Goal: Task Accomplishment & Management: Use online tool/utility

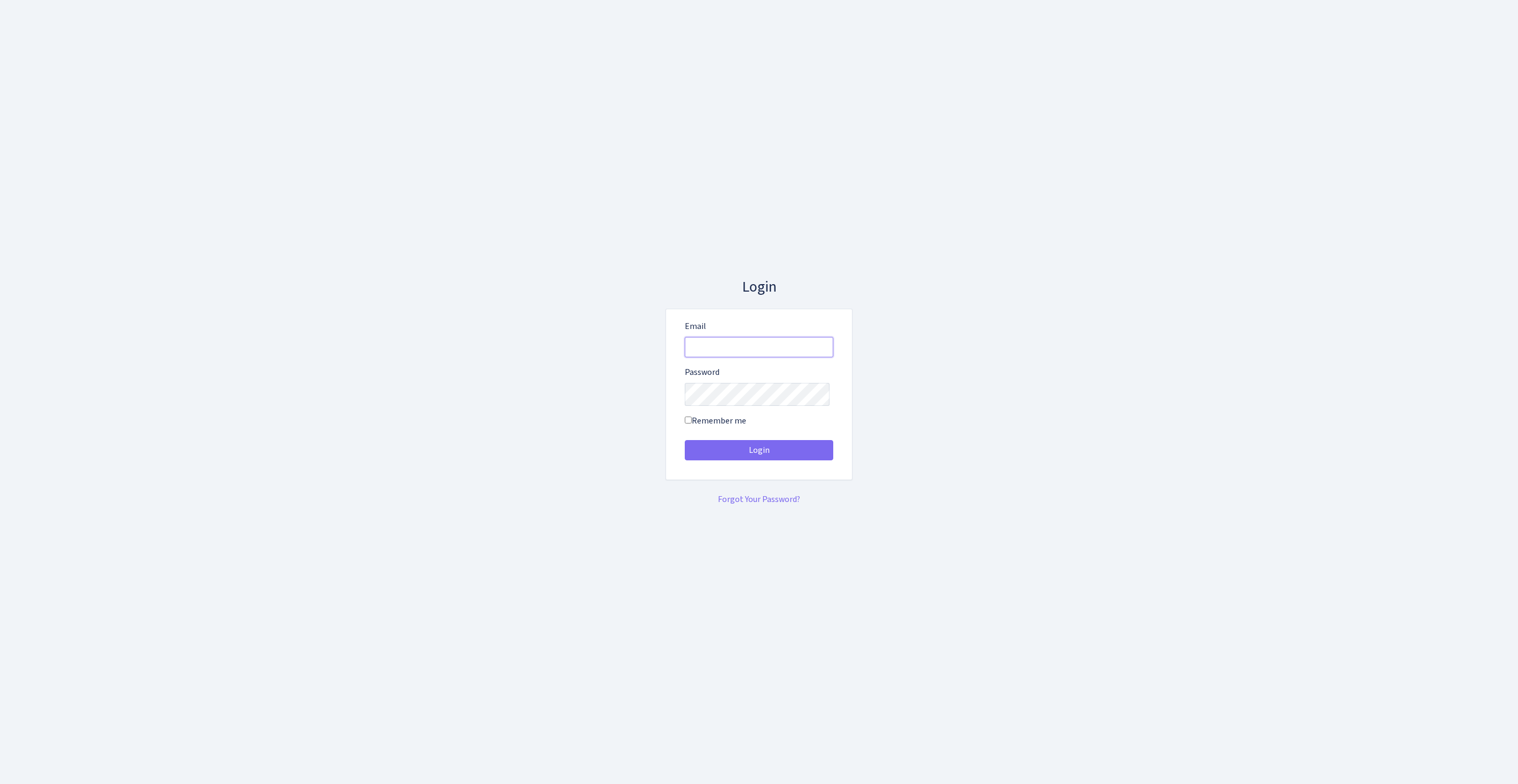
type input "[EMAIL_ADDRESS][DOMAIN_NAME]"
click at [759, 454] on button "Login" at bounding box center [759, 450] width 148 height 20
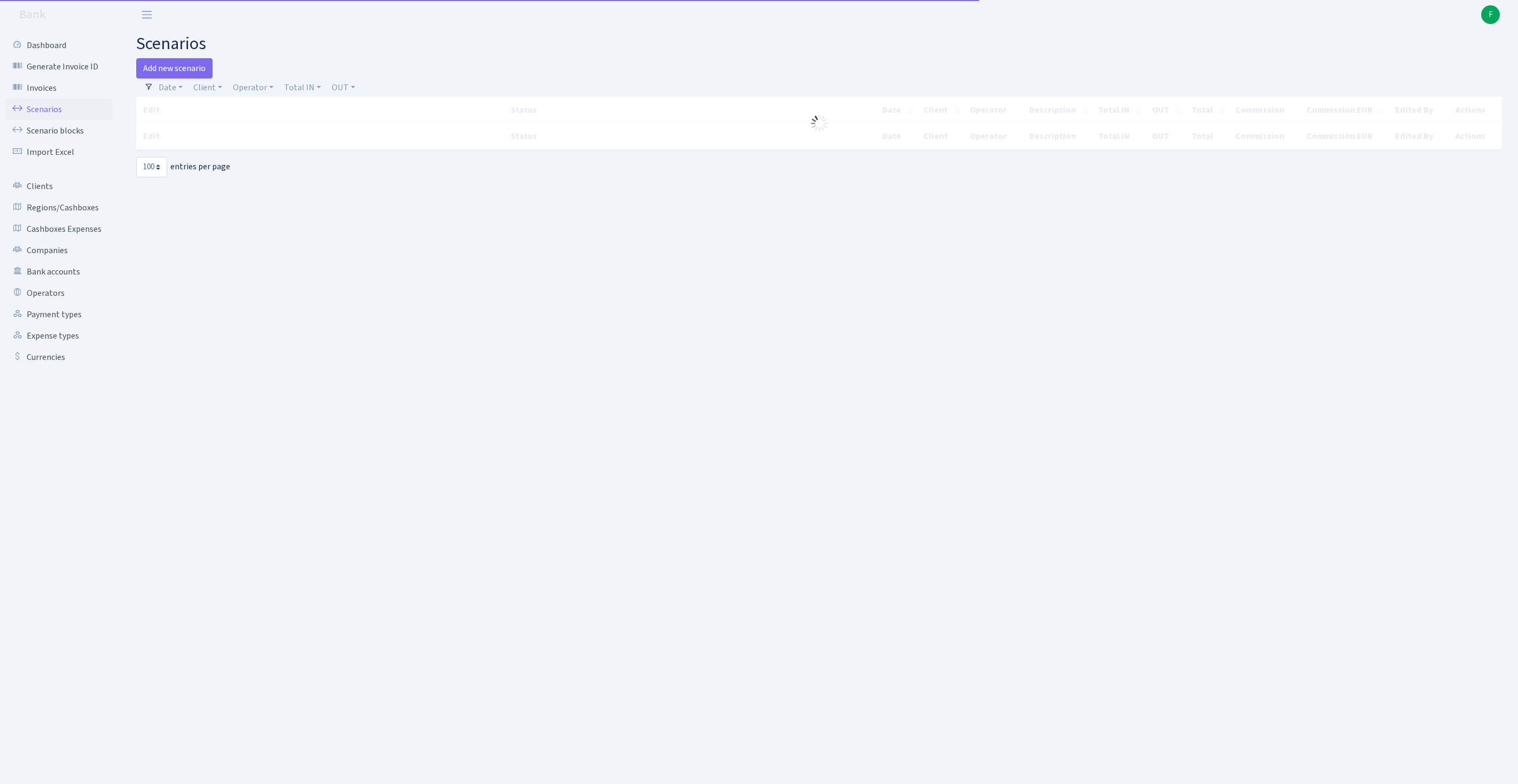
select select "100"
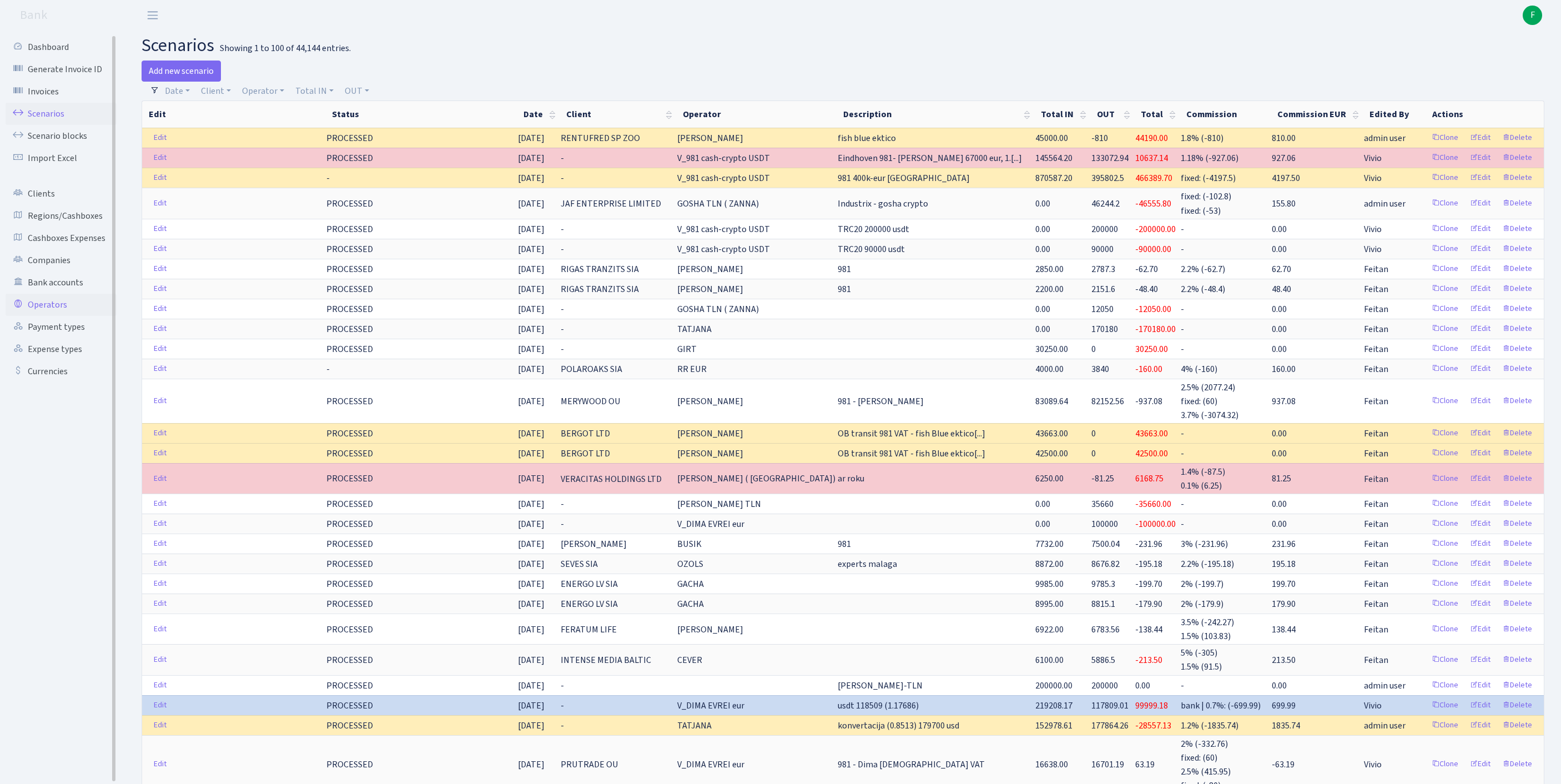
click at [60, 315] on link "Operators" at bounding box center [61, 304] width 111 height 22
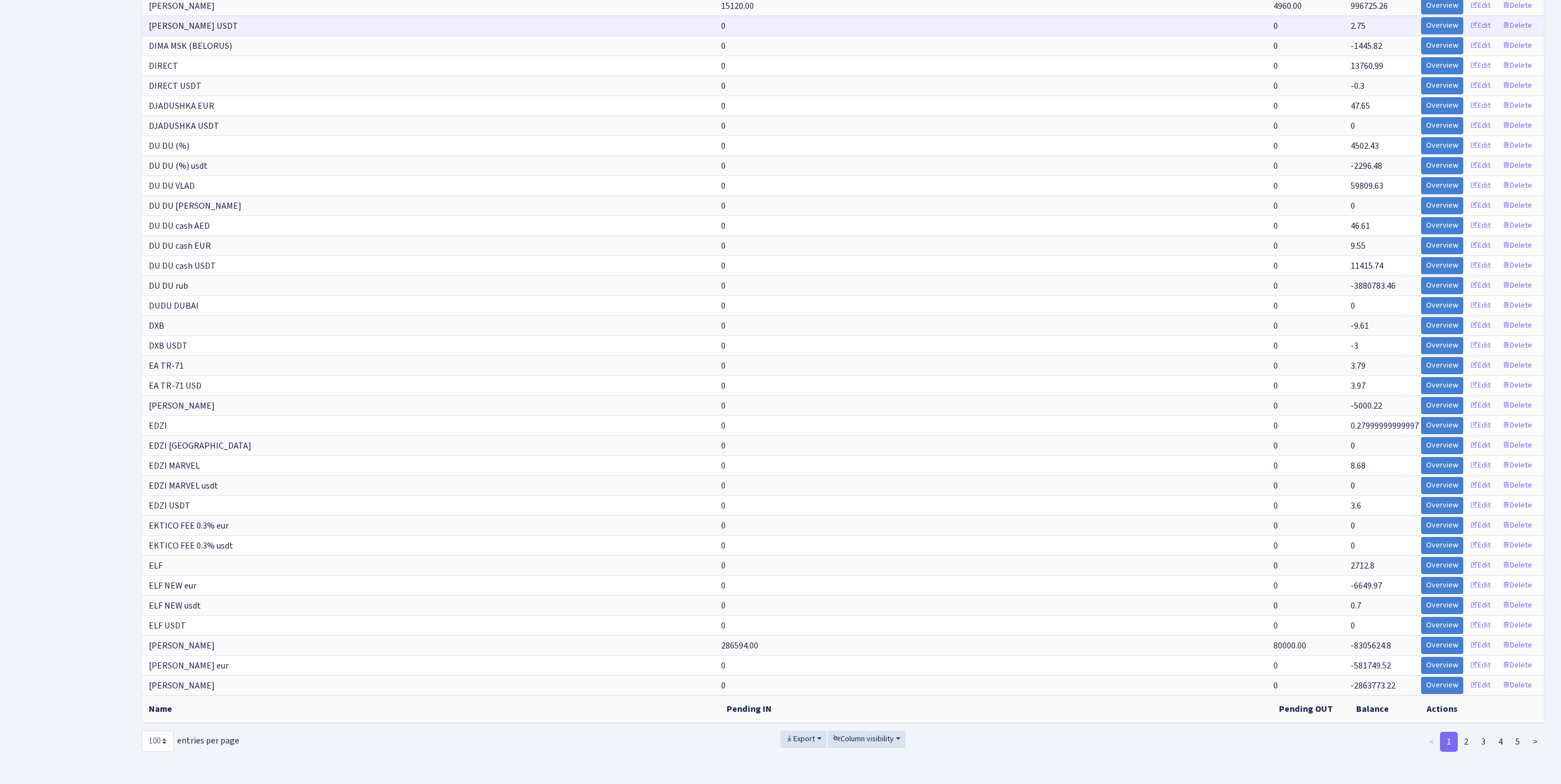
scroll to position [1943, 0]
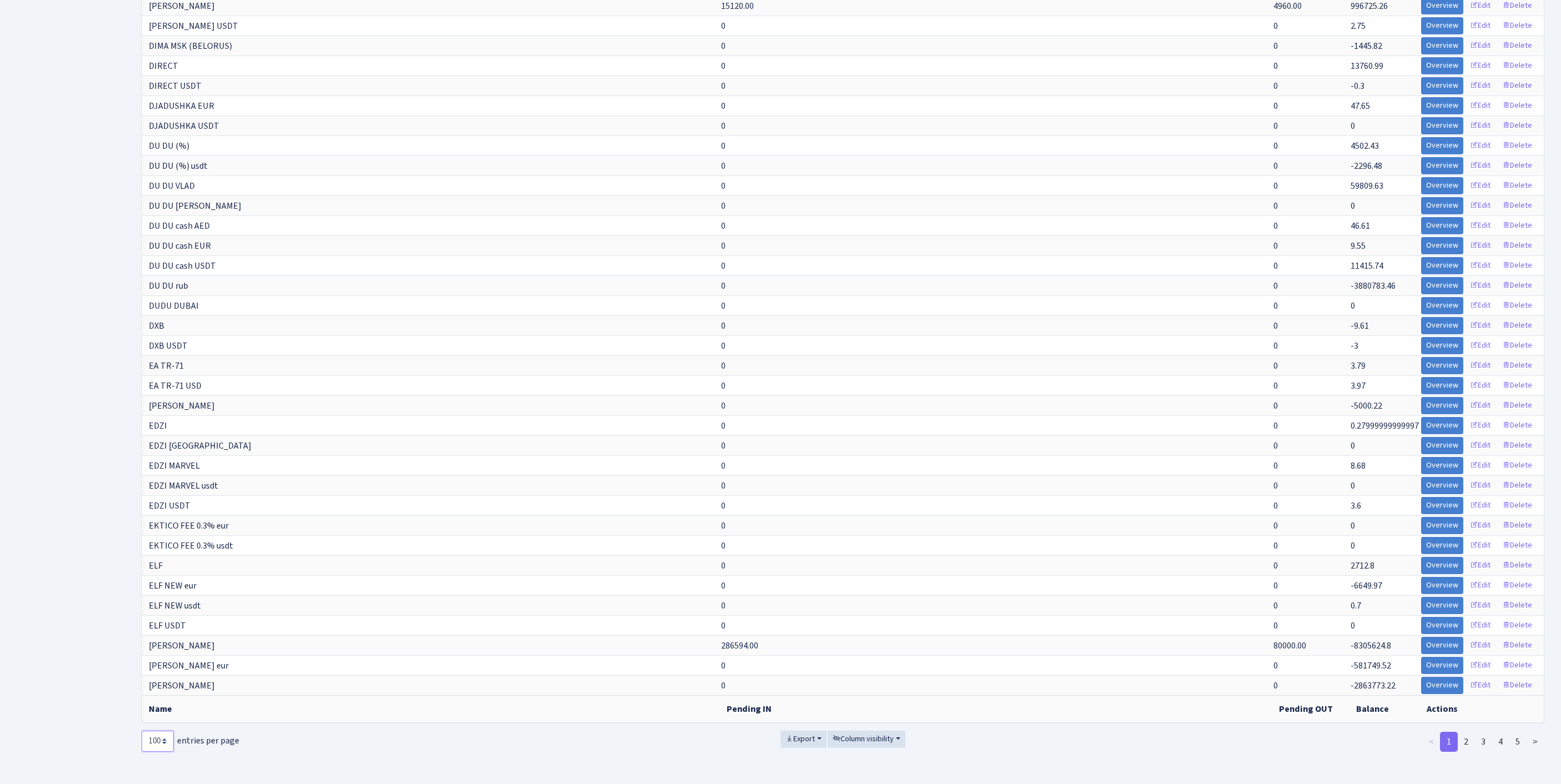
select select "-1"
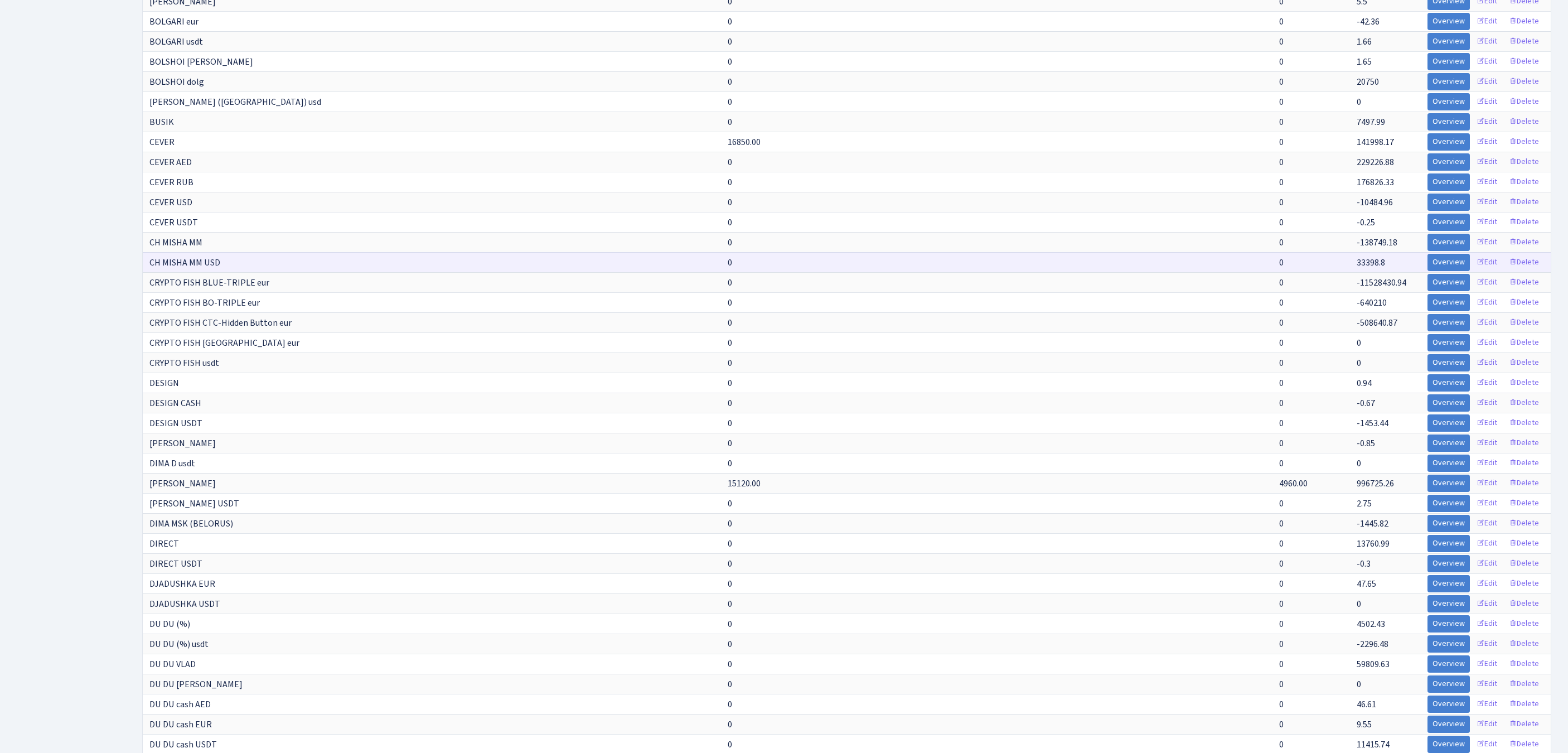
scroll to position [7258, 0]
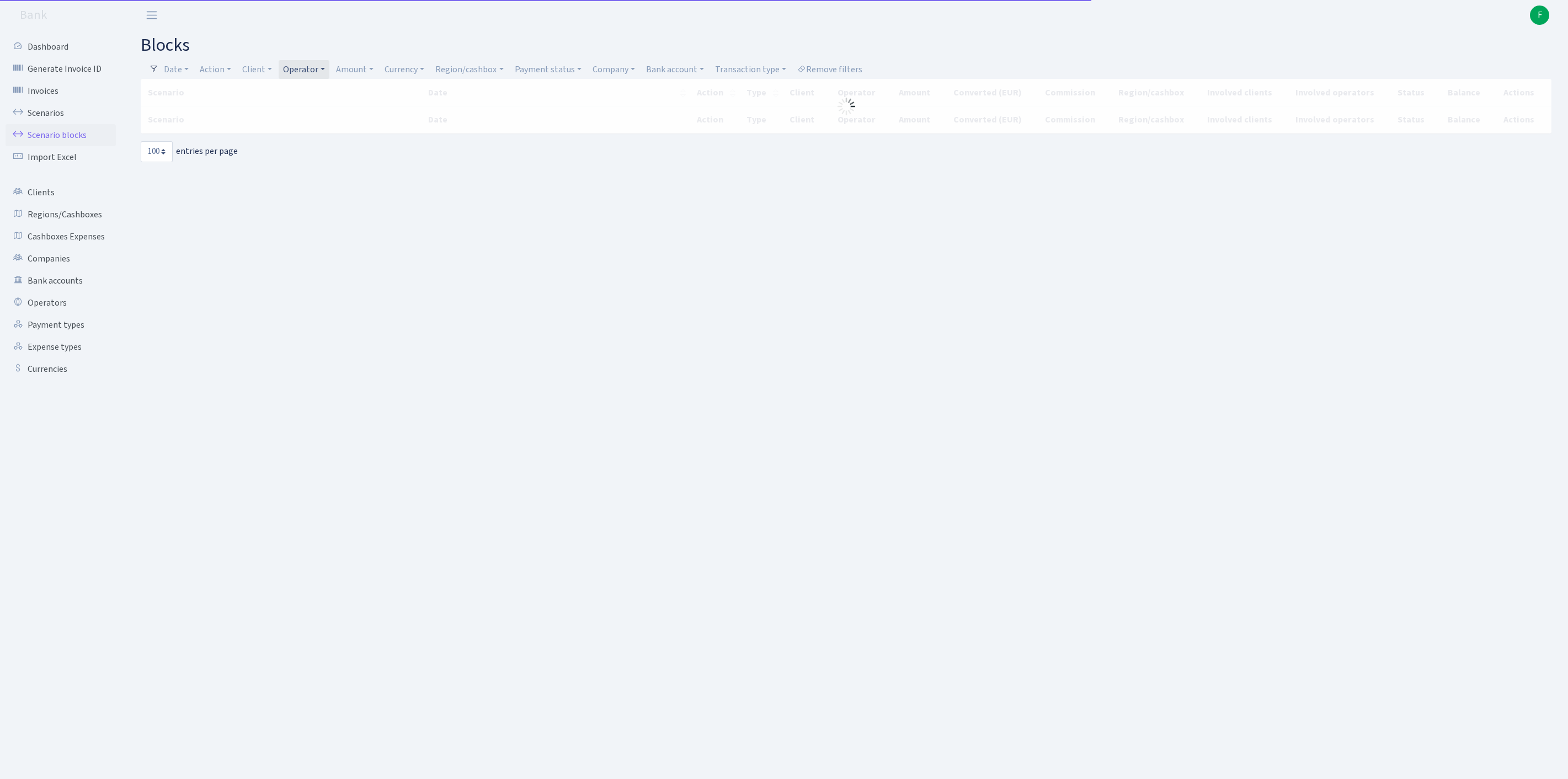
select select "100"
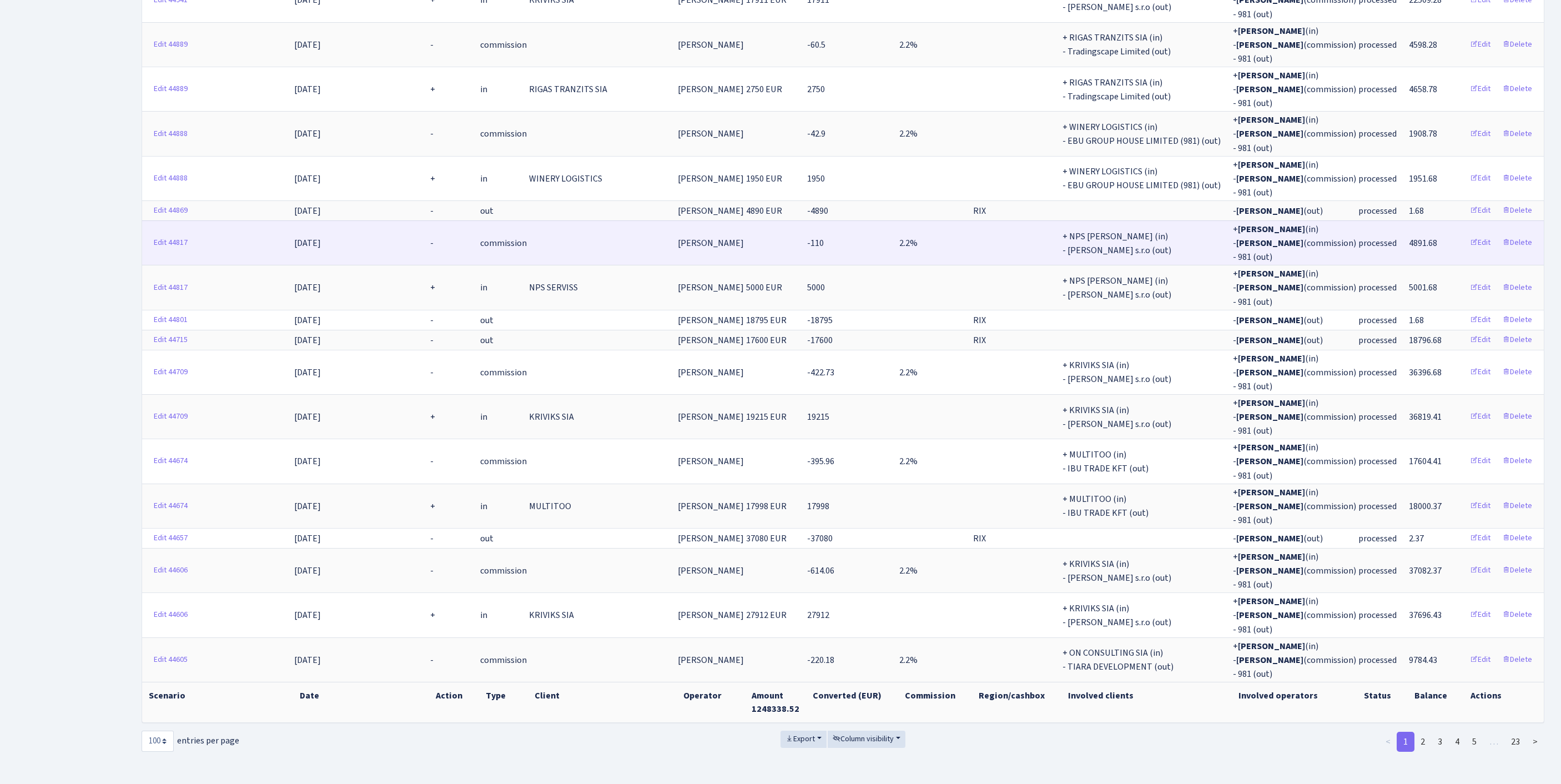
scroll to position [3791, 0]
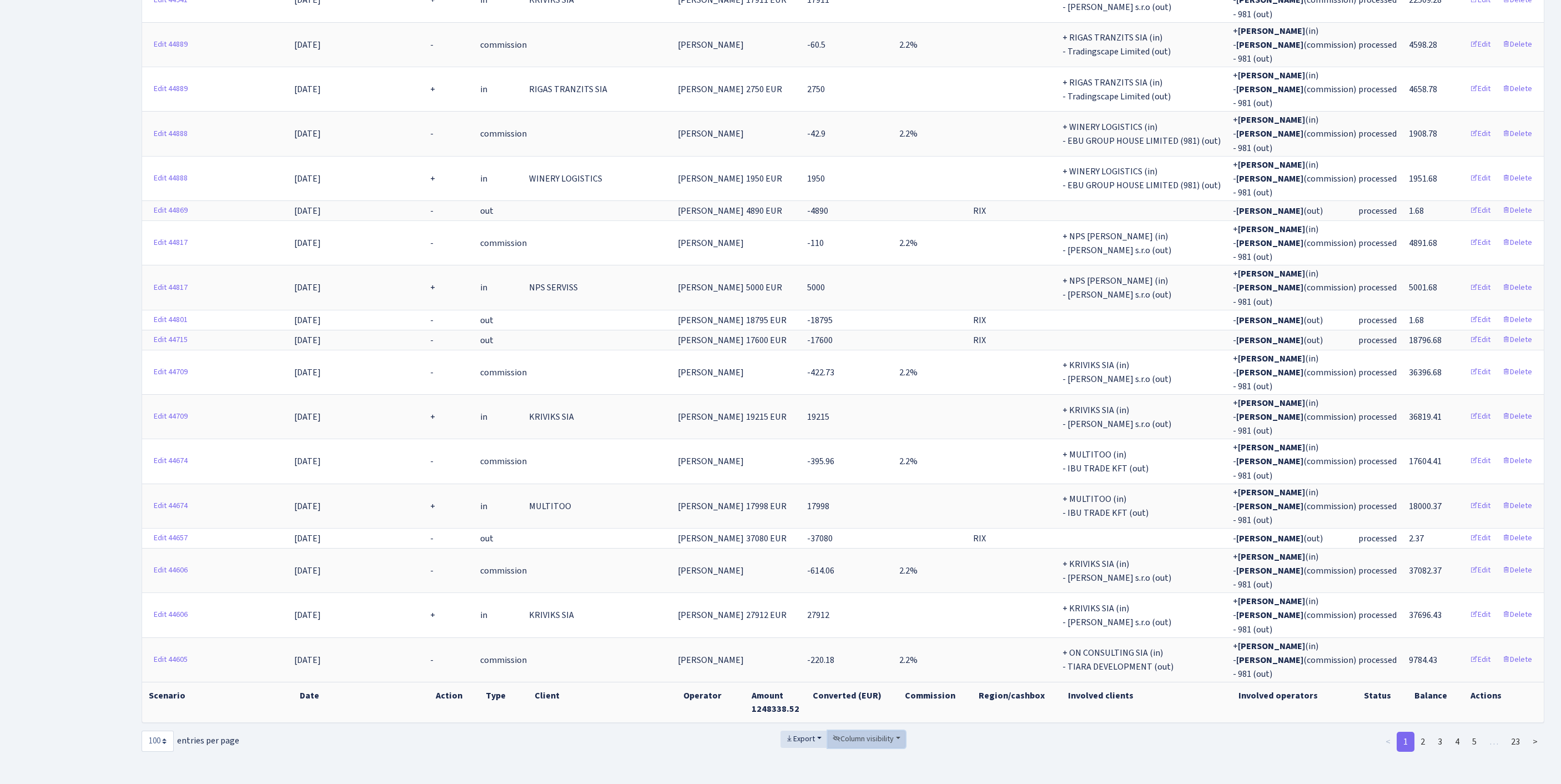
click at [872, 733] on span "Column visibility" at bounding box center [863, 739] width 61 height 12
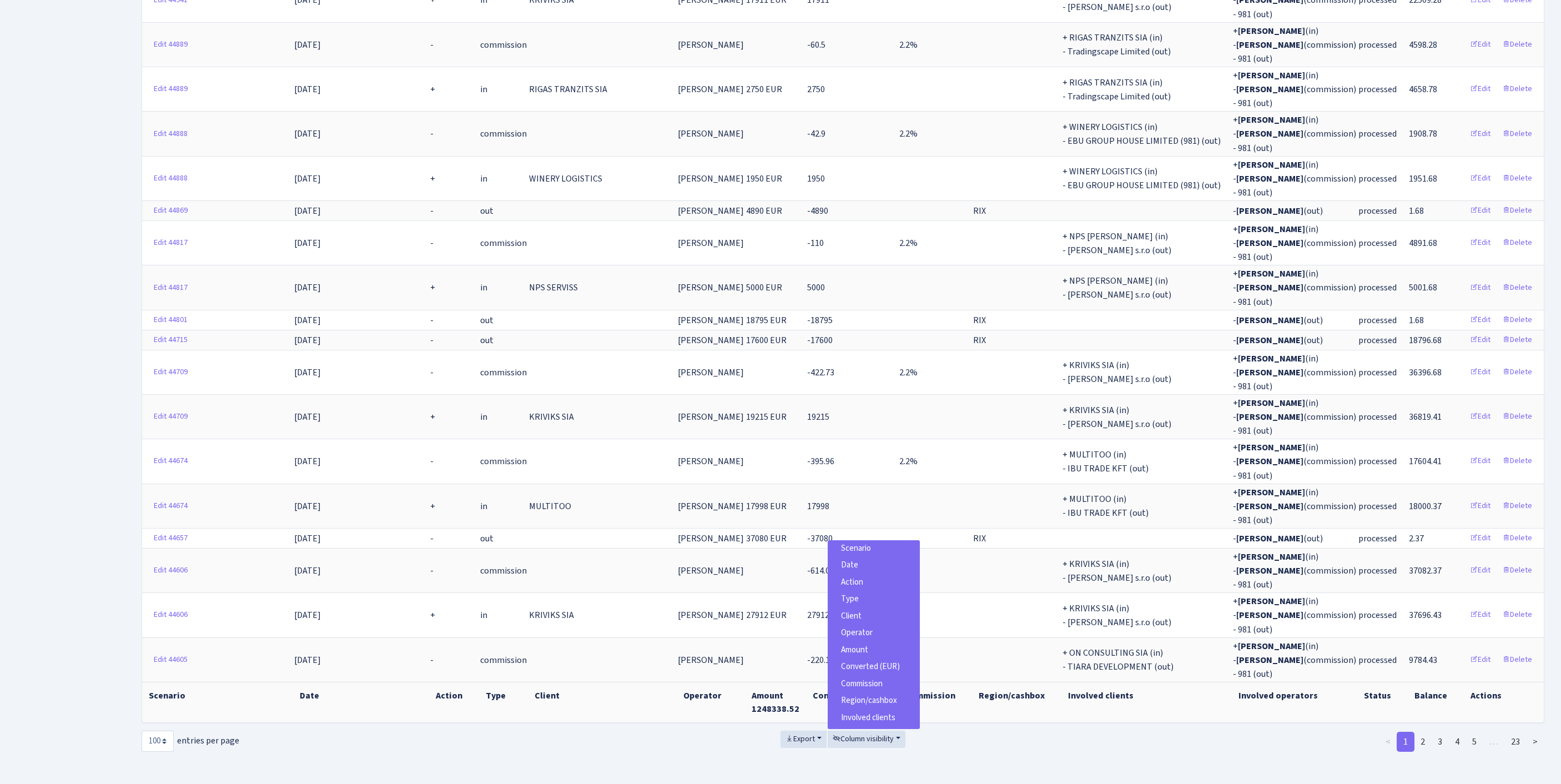
click at [861, 542] on span "Scenario" at bounding box center [856, 548] width 30 height 12
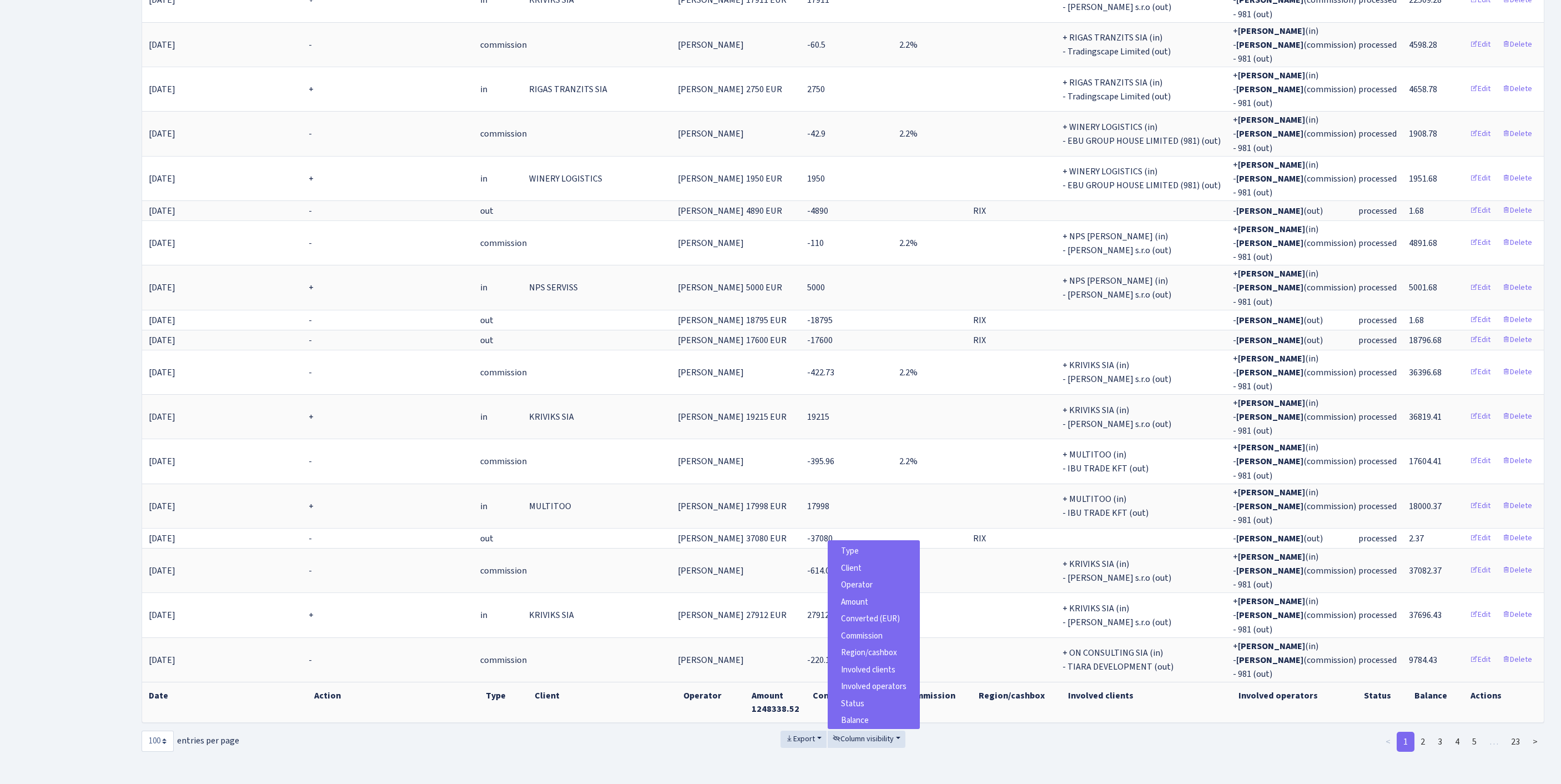
scroll to position [83, 0]
click at [883, 680] on span "Involved operators" at bounding box center [874, 686] width 66 height 12
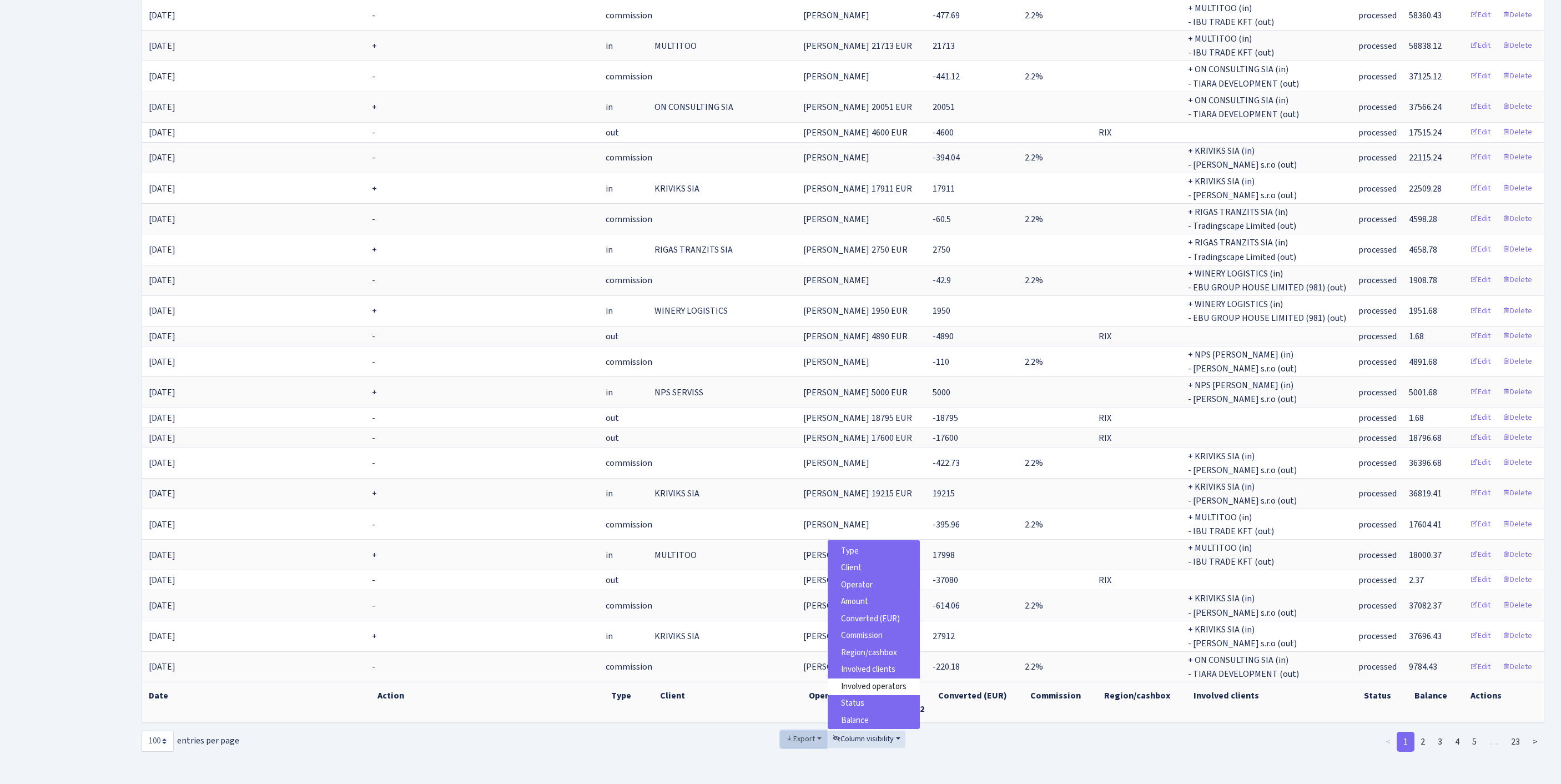
click at [792, 733] on span "Export" at bounding box center [800, 739] width 30 height 12
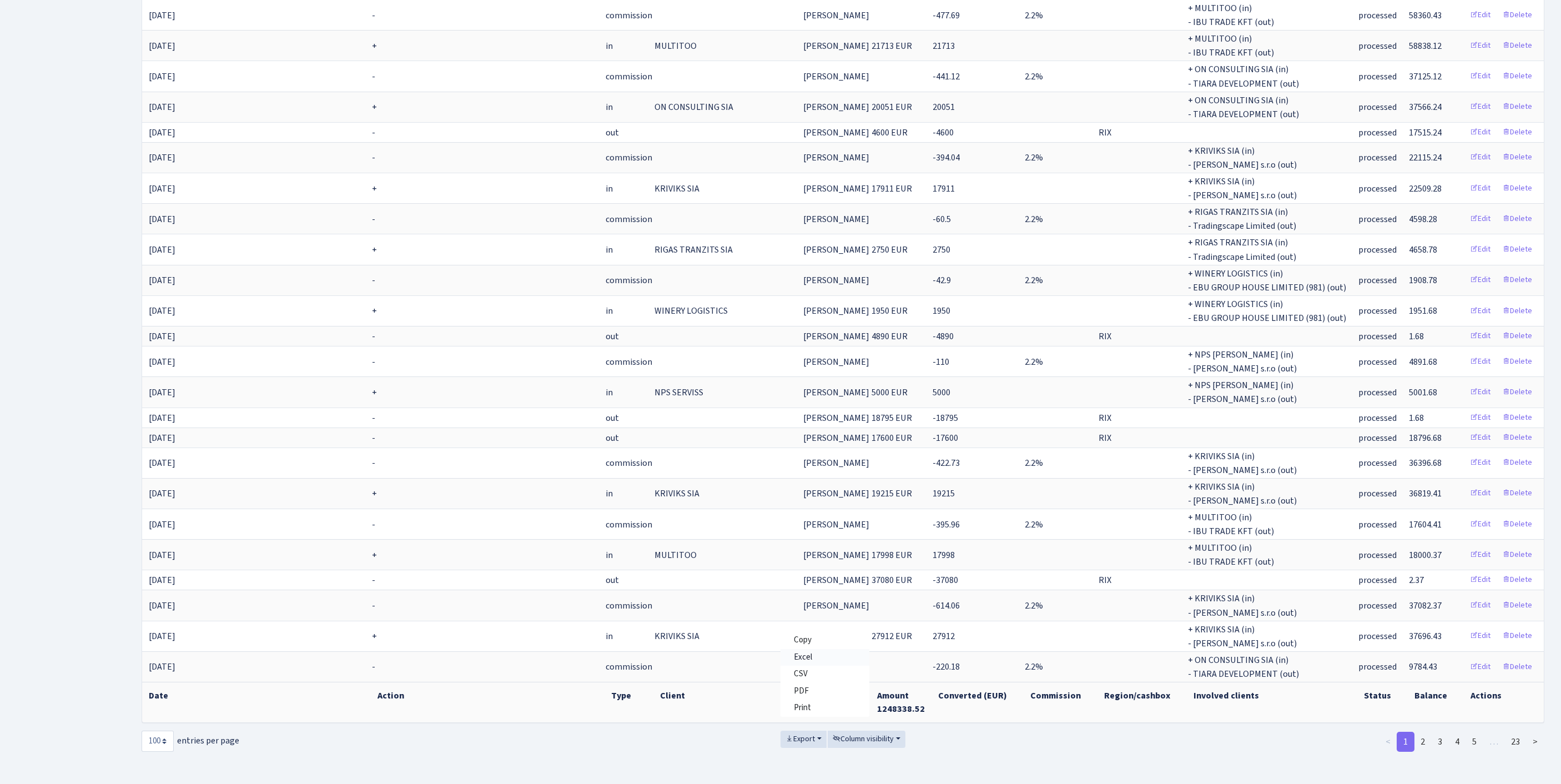
click at [800, 649] on link "Excel" at bounding box center [825, 658] width 89 height 17
